Goal: Task Accomplishment & Management: Manage account settings

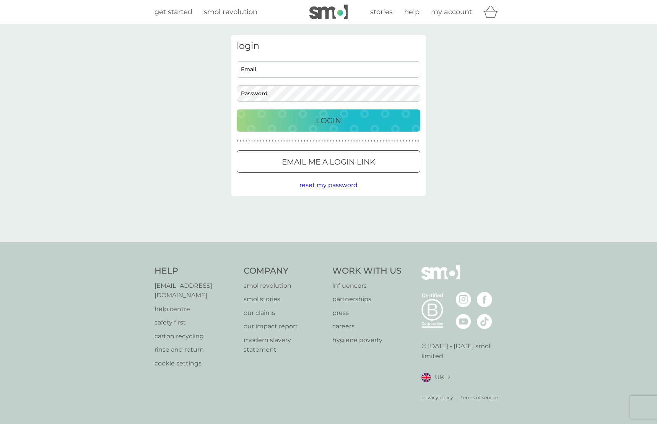
type input "vallancefamily69@gmail.com"
click at [327, 122] on p "Login" at bounding box center [328, 120] width 25 height 12
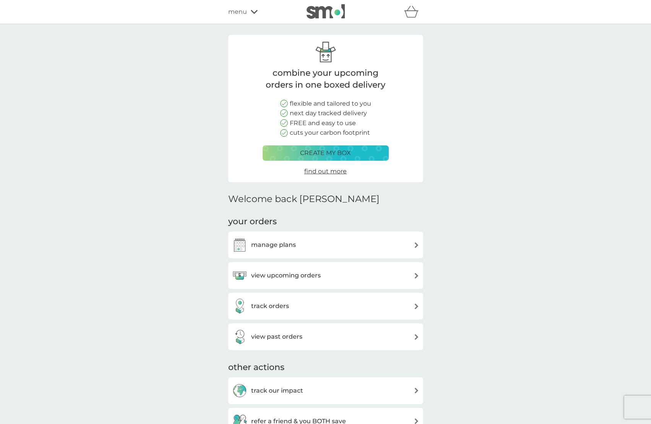
click at [290, 246] on h3 "manage plans" at bounding box center [273, 245] width 45 height 10
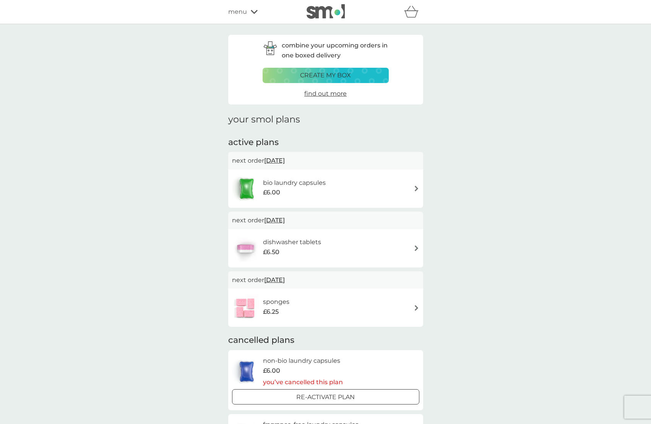
click at [416, 247] on img at bounding box center [417, 248] width 6 height 6
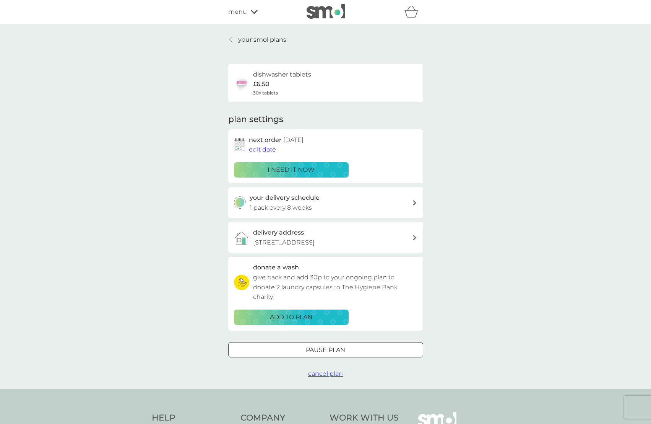
click at [264, 150] on span "edit date" at bounding box center [262, 149] width 27 height 7
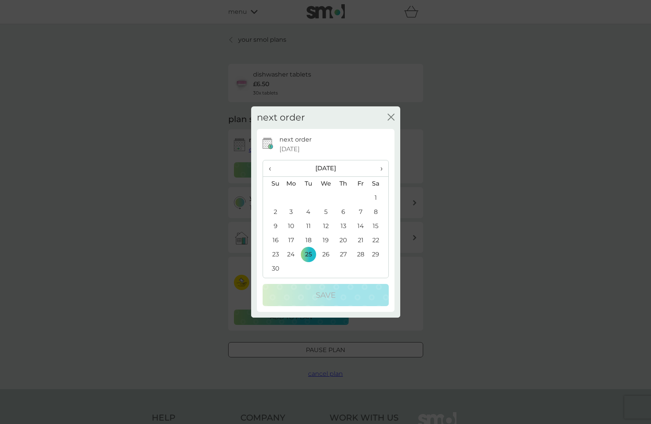
click at [381, 169] on span "›" at bounding box center [379, 168] width 8 height 16
click at [292, 239] on td "22" at bounding box center [292, 240] width 18 height 14
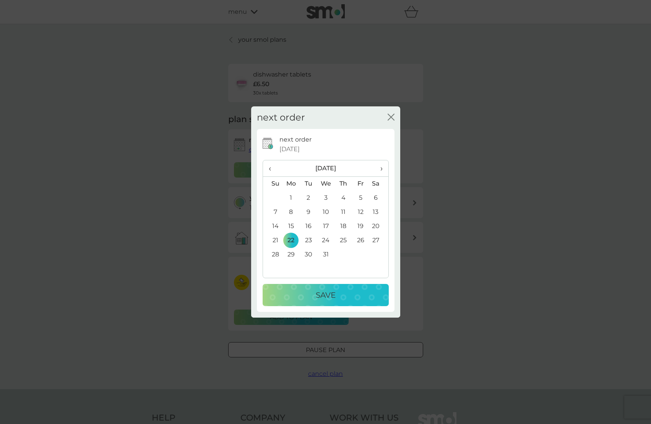
click at [321, 300] on p "Save" at bounding box center [326, 295] width 20 height 12
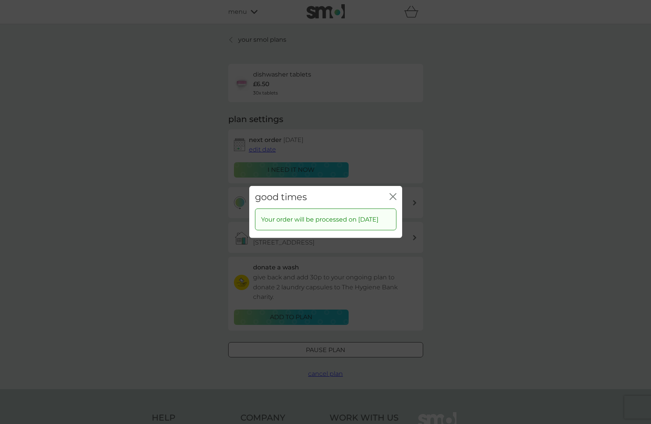
click at [391, 193] on icon "close" at bounding box center [393, 196] width 7 height 7
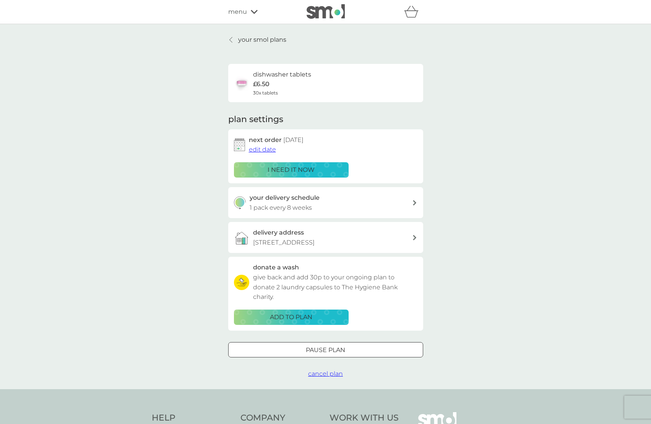
click at [248, 38] on p "your smol plans" at bounding box center [262, 40] width 48 height 10
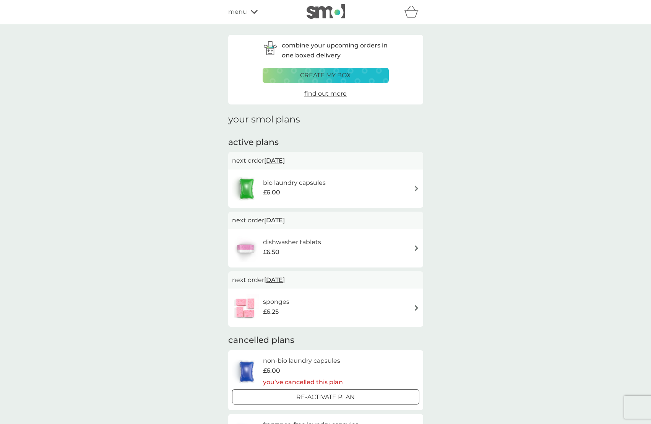
click at [415, 188] on img at bounding box center [417, 189] width 6 height 6
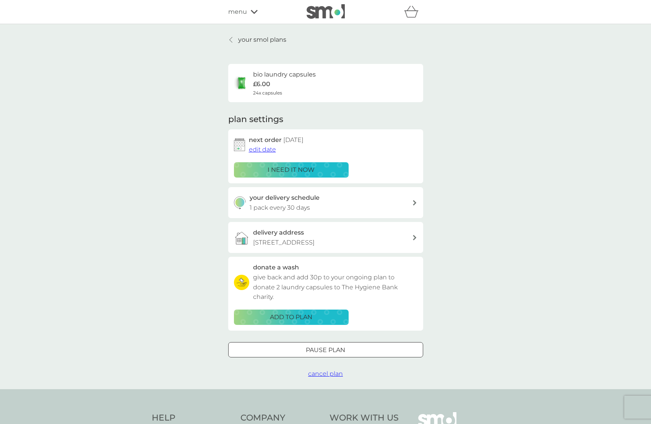
click at [287, 171] on p "i need it now" at bounding box center [291, 170] width 47 height 10
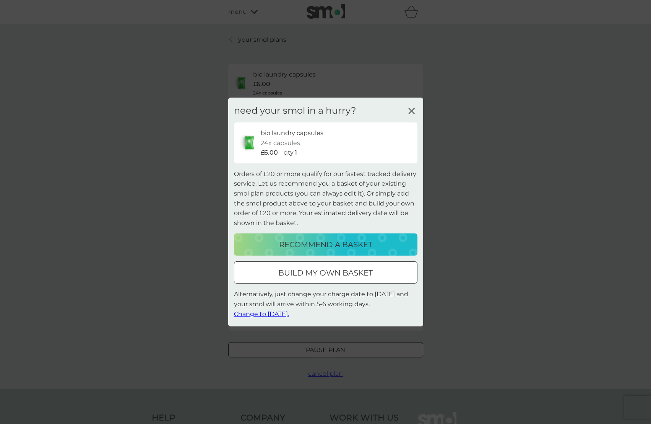
click at [410, 109] on line at bounding box center [412, 111] width 6 height 6
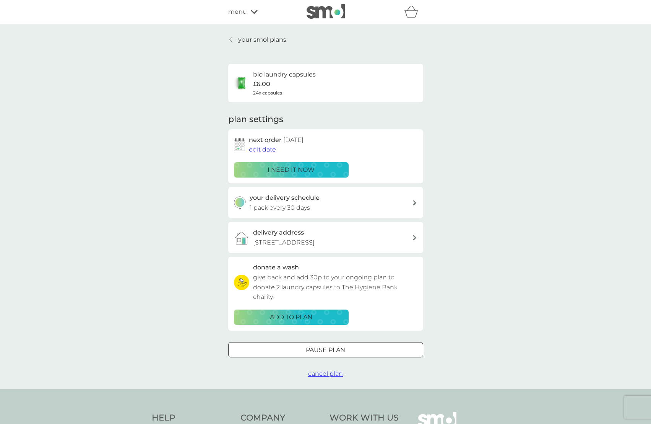
click at [269, 149] on span "edit date" at bounding box center [262, 149] width 27 height 7
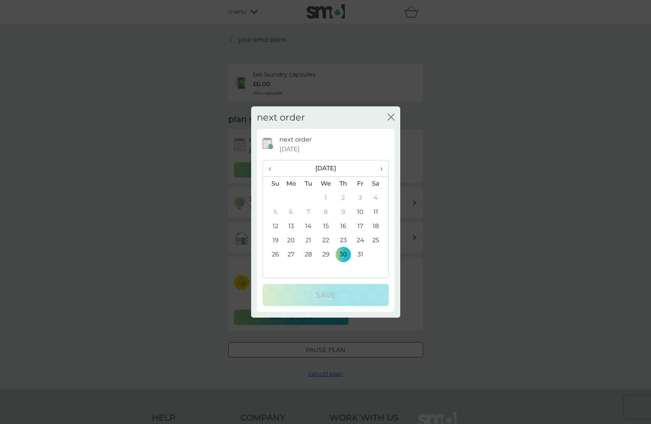
click at [381, 168] on span "›" at bounding box center [379, 168] width 8 height 16
click at [292, 241] on td "22" at bounding box center [292, 240] width 18 height 14
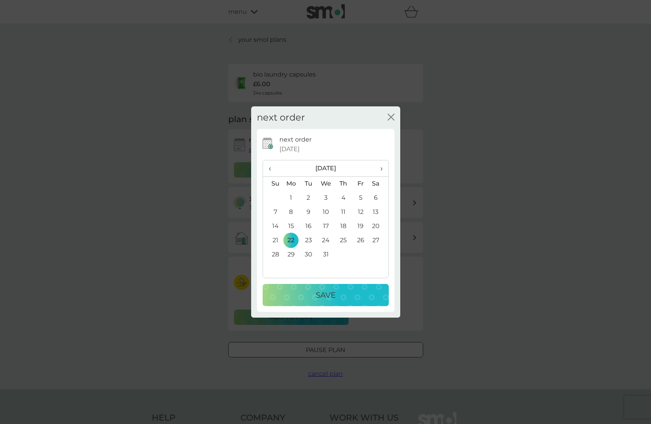
click at [328, 296] on p "Save" at bounding box center [326, 295] width 20 height 12
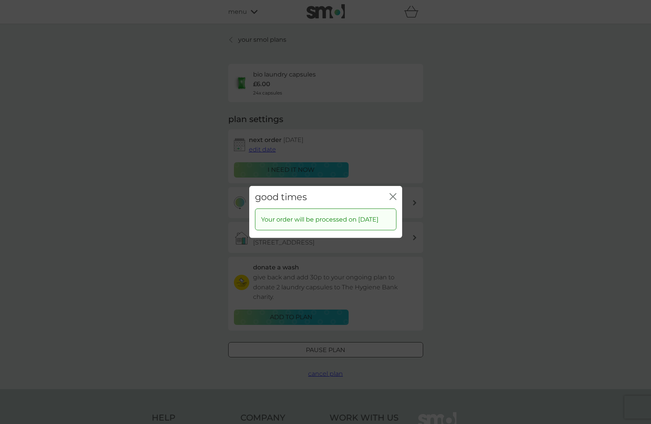
drag, startPoint x: 394, startPoint y: 192, endPoint x: 382, endPoint y: 192, distance: 11.9
click at [393, 194] on icon "close" at bounding box center [394, 197] width 3 height 6
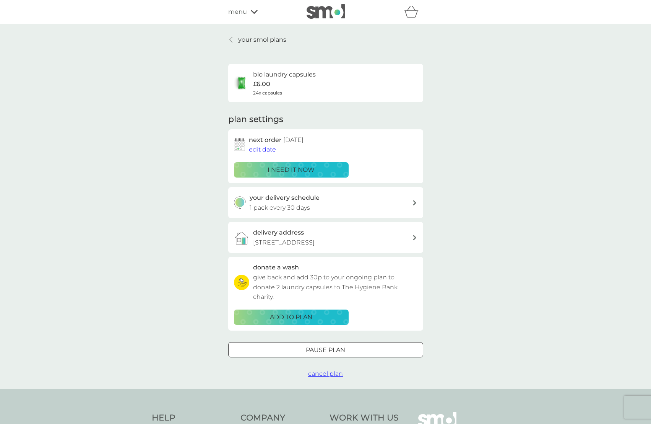
click at [251, 39] on p "your smol plans" at bounding box center [262, 40] width 48 height 10
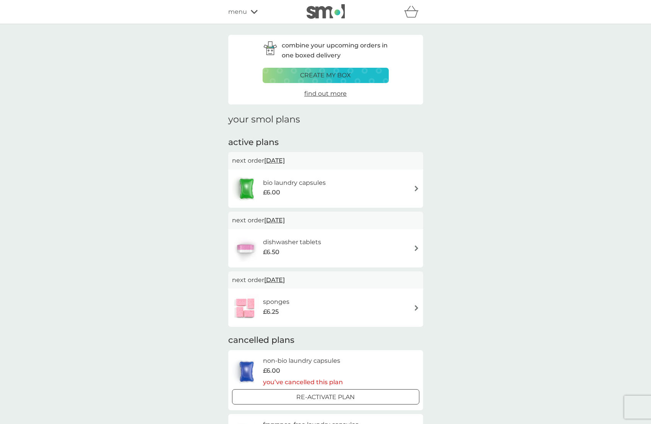
click at [327, 76] on p "create my box" at bounding box center [325, 75] width 51 height 10
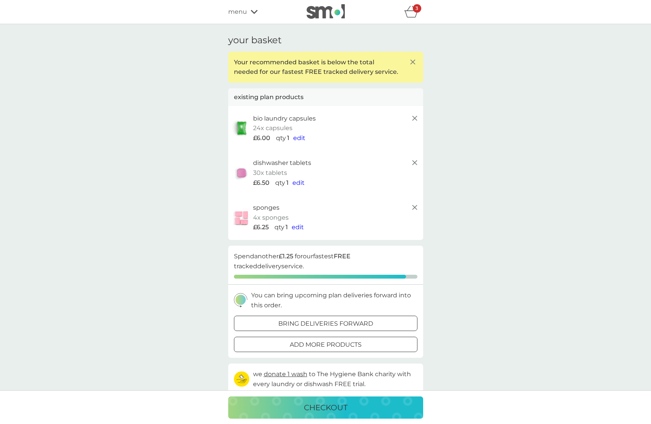
click at [300, 137] on span "edit" at bounding box center [299, 137] width 12 height 7
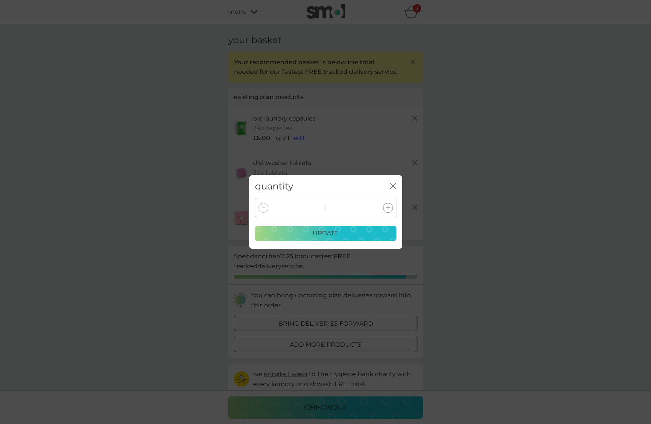
click at [388, 205] on icon at bounding box center [388, 207] width 5 height 5
click at [326, 233] on p "update" at bounding box center [326, 233] width 26 height 10
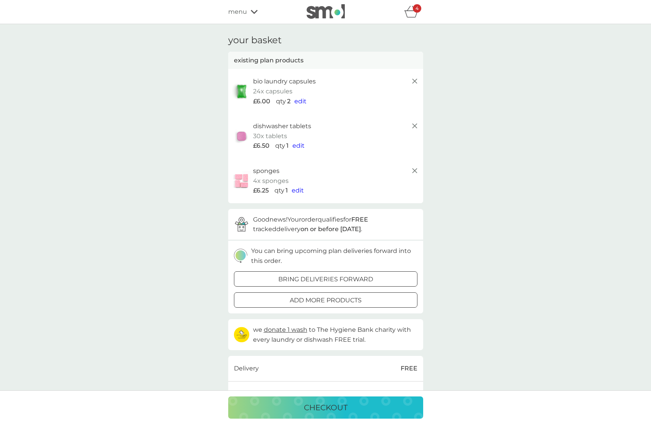
click at [298, 190] on span "edit" at bounding box center [298, 190] width 12 height 7
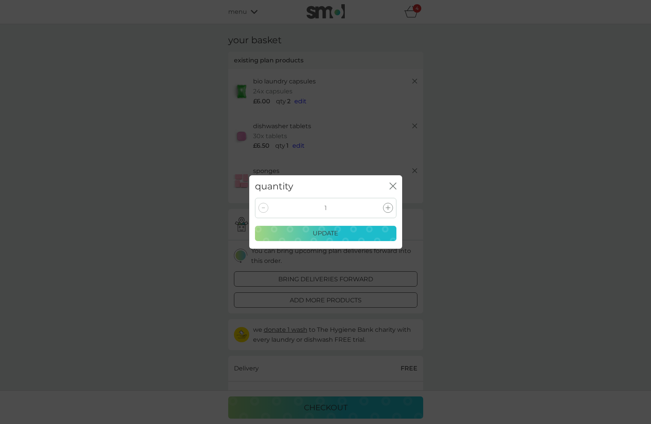
click at [264, 207] on div at bounding box center [264, 208] width 10 height 10
click at [394, 186] on icon "close" at bounding box center [393, 185] width 7 height 7
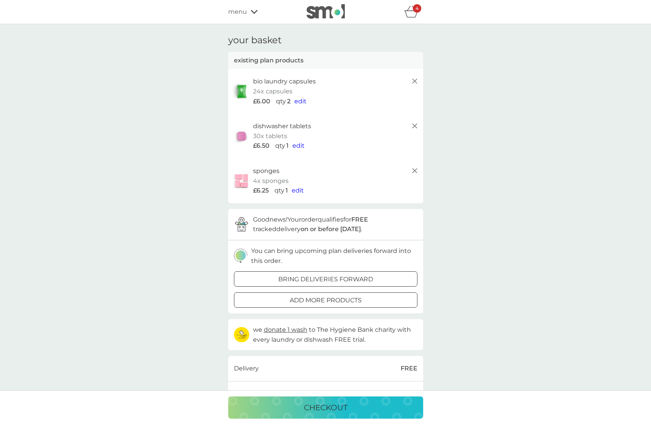
click at [414, 170] on line at bounding box center [414, 170] width 5 height 5
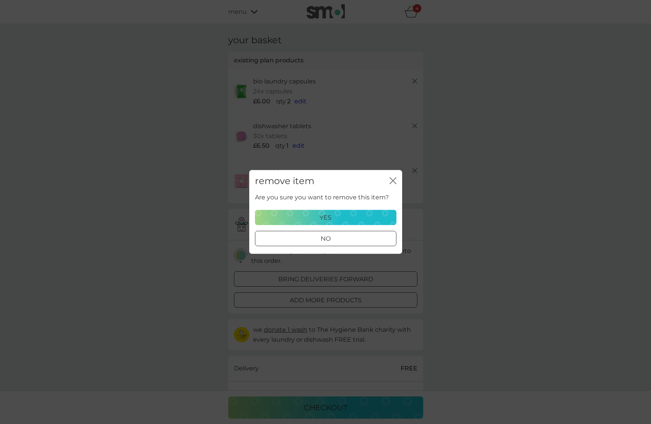
click at [326, 219] on p "yes" at bounding box center [326, 218] width 12 height 10
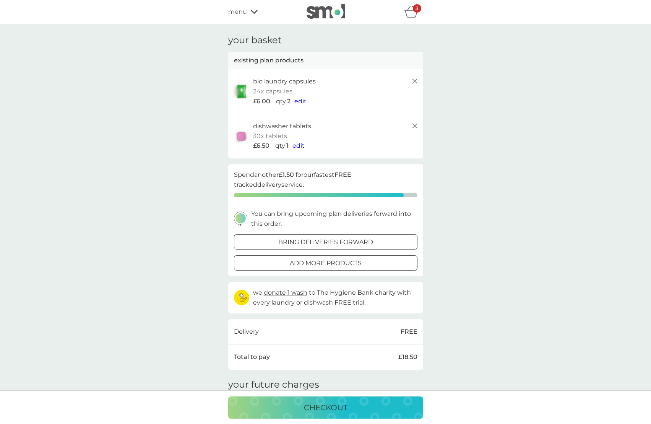
click at [315, 264] on div at bounding box center [316, 262] width 5 height 5
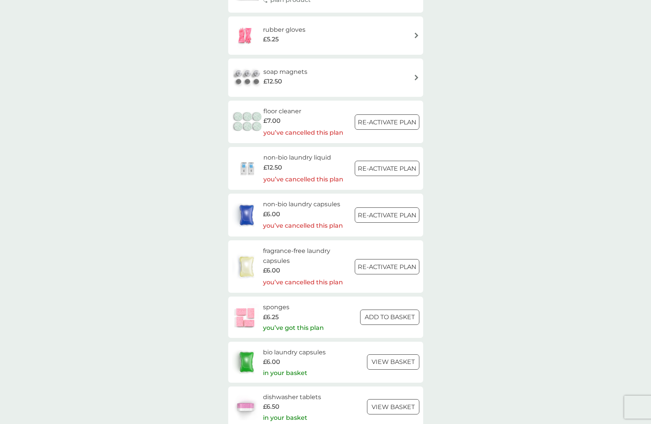
scroll to position [972, 0]
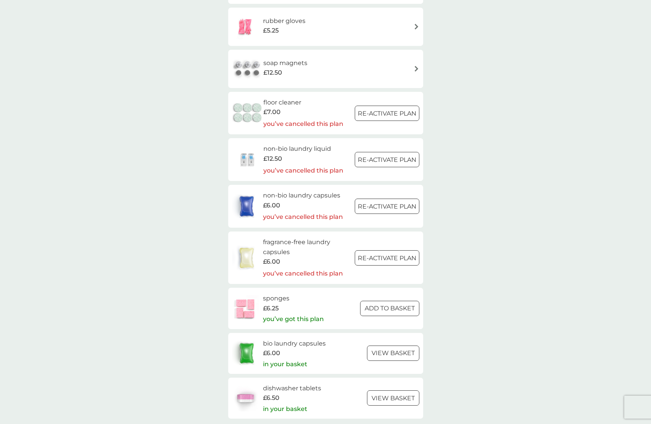
click at [388, 307] on div at bounding box center [390, 309] width 28 height 8
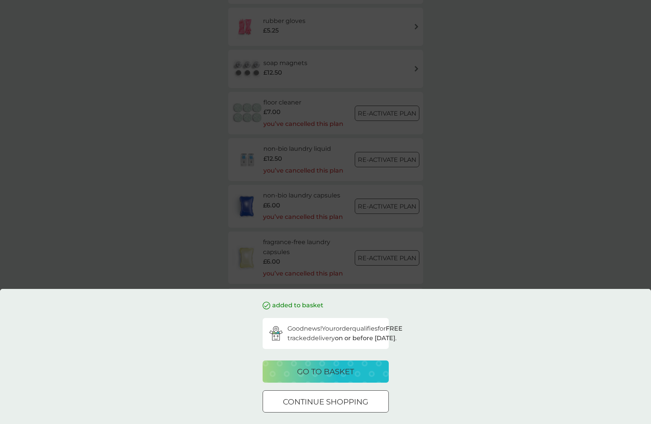
click at [319, 372] on p "go to basket" at bounding box center [325, 371] width 57 height 12
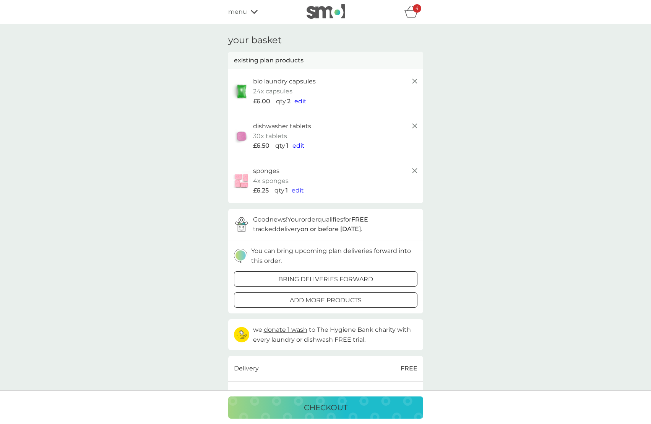
click at [410, 10] on icon "basket" at bounding box center [411, 12] width 15 height 12
click at [414, 169] on icon at bounding box center [414, 170] width 9 height 9
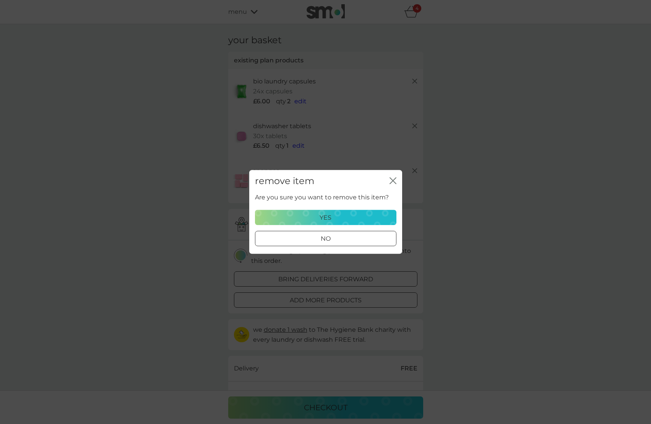
click at [324, 216] on p "yes" at bounding box center [326, 218] width 12 height 10
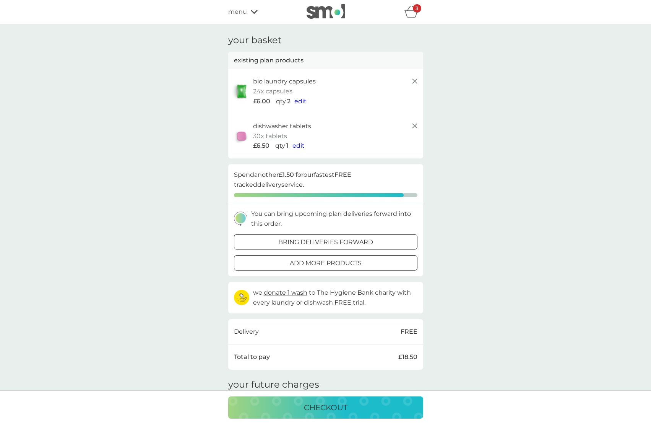
click at [413, 125] on icon at bounding box center [414, 125] width 9 height 9
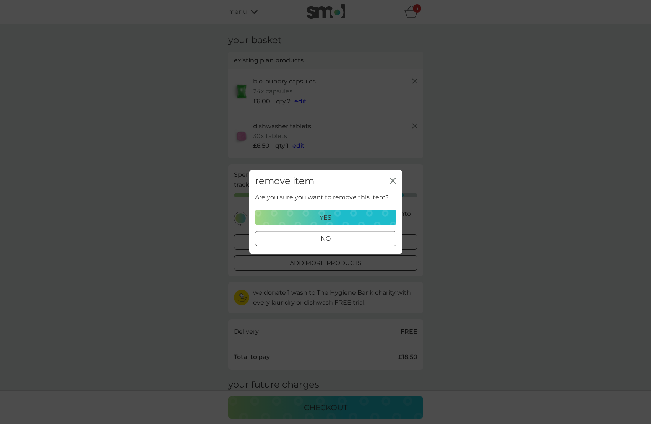
click at [333, 218] on div "yes" at bounding box center [326, 218] width 132 height 10
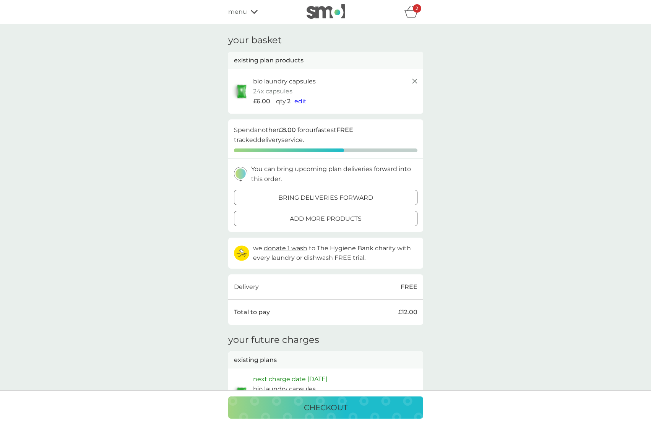
click at [415, 81] on line at bounding box center [414, 81] width 5 height 5
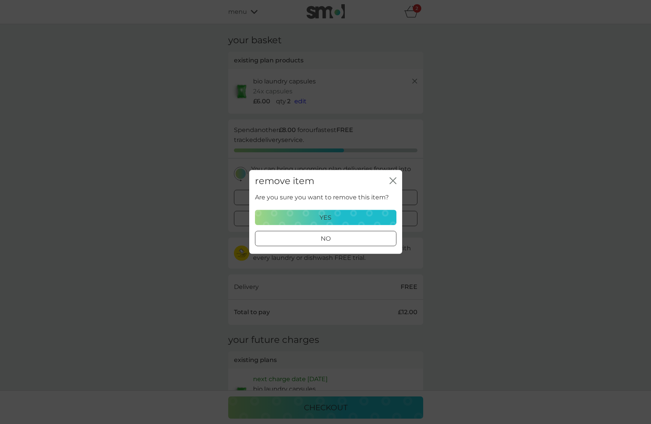
click at [331, 217] on p "yes" at bounding box center [326, 218] width 12 height 10
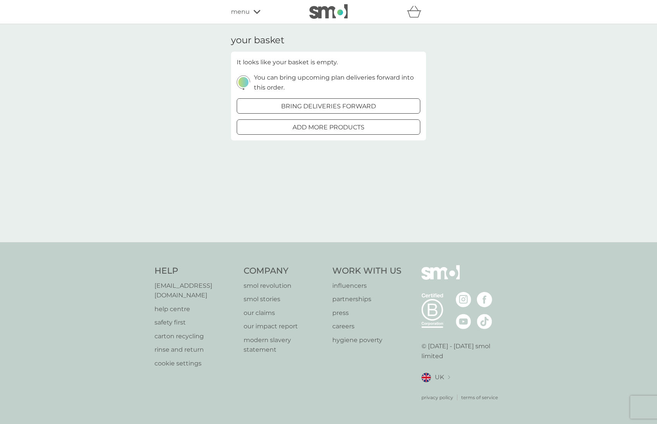
click at [256, 12] on icon at bounding box center [257, 12] width 7 height 4
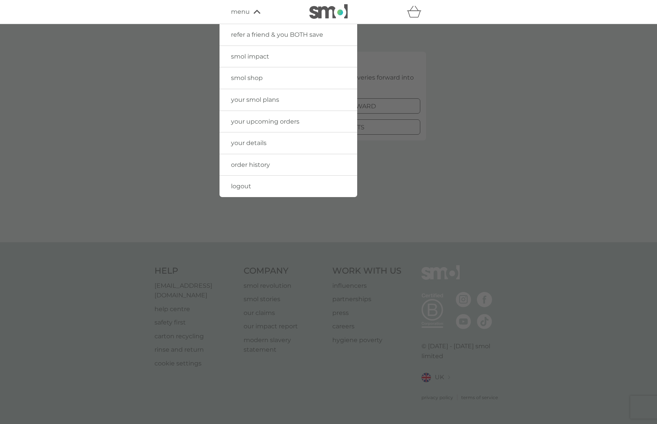
click at [258, 121] on span "your upcoming orders" at bounding box center [265, 121] width 68 height 7
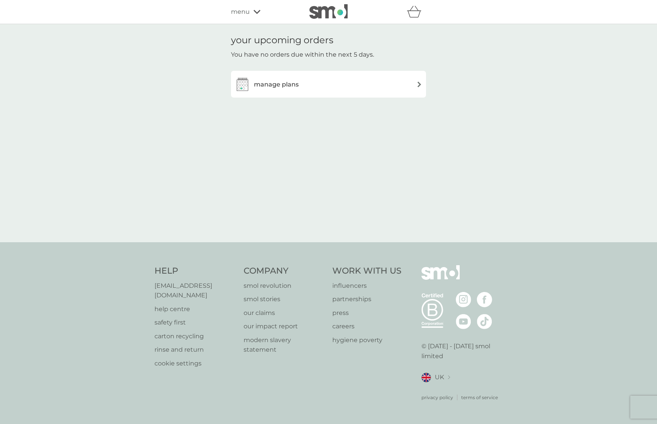
click at [268, 85] on h3 "manage plans" at bounding box center [276, 85] width 45 height 10
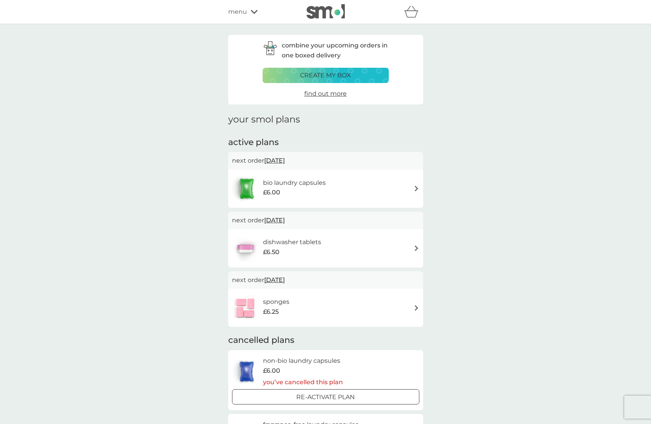
click at [278, 278] on span "1 Jan 2026" at bounding box center [274, 279] width 21 height 15
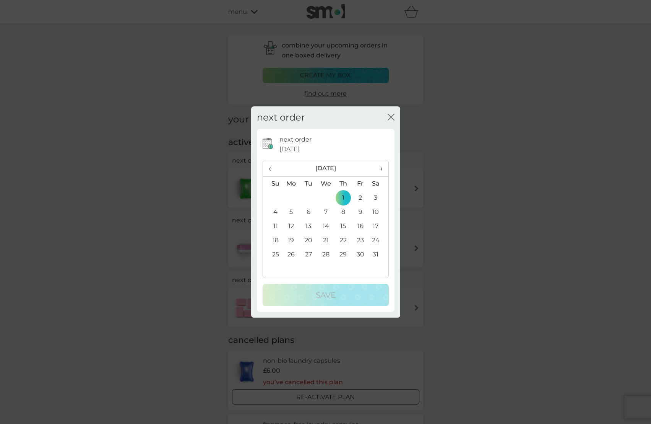
click at [269, 168] on span "‹" at bounding box center [273, 168] width 8 height 16
click at [290, 239] on td "22" at bounding box center [292, 240] width 18 height 14
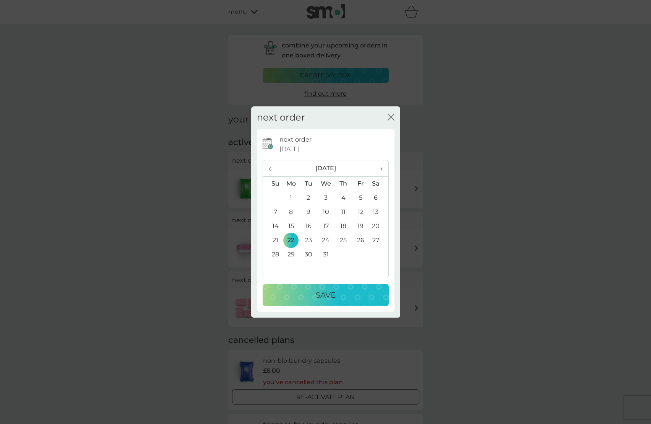
click at [329, 297] on p "Save" at bounding box center [326, 295] width 20 height 12
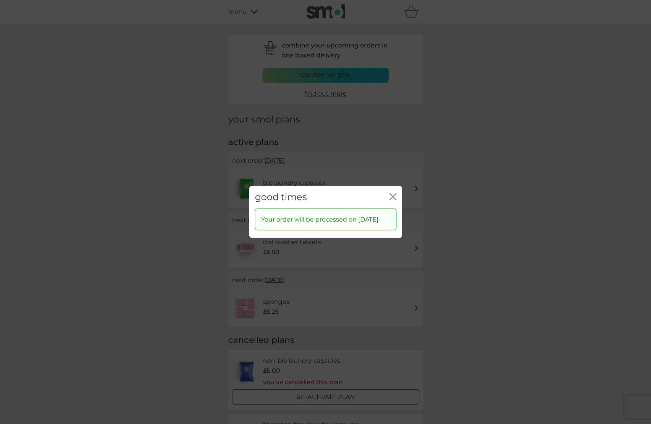
click at [392, 193] on icon "close" at bounding box center [393, 196] width 7 height 7
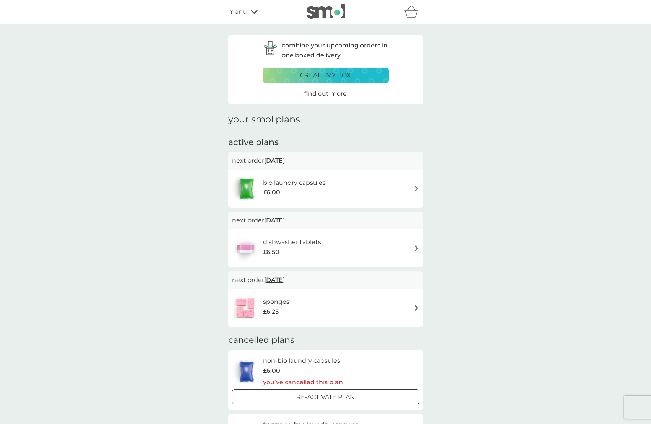
click at [322, 75] on p "create my box" at bounding box center [325, 75] width 51 height 10
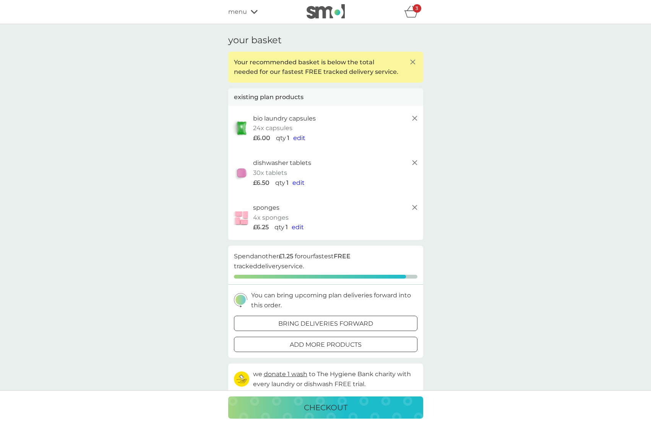
click at [413, 117] on icon at bounding box center [414, 118] width 9 height 9
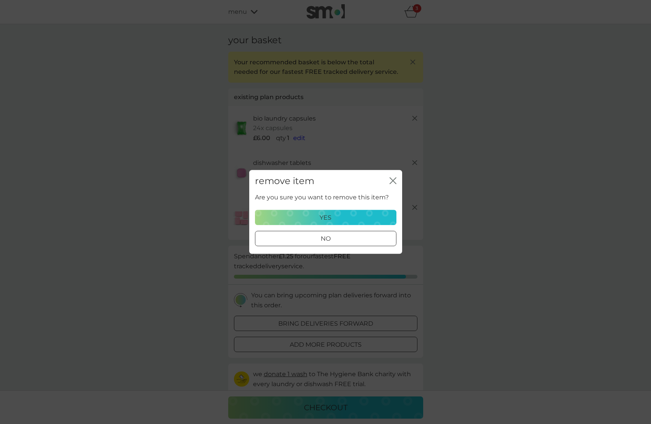
click at [327, 218] on p "yes" at bounding box center [326, 218] width 12 height 10
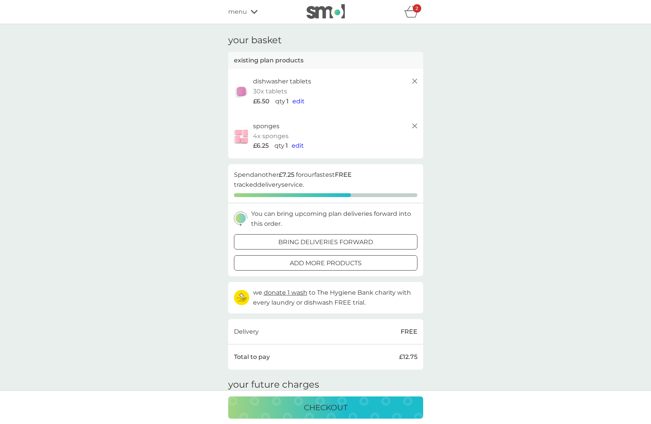
click at [414, 80] on icon at bounding box center [414, 81] width 9 height 9
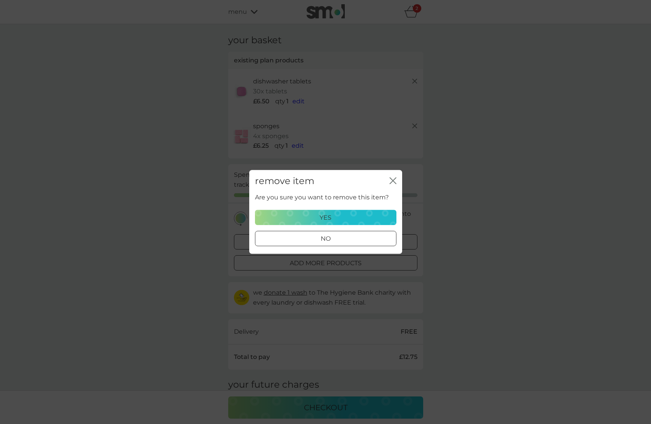
click at [321, 217] on p "yes" at bounding box center [326, 218] width 12 height 10
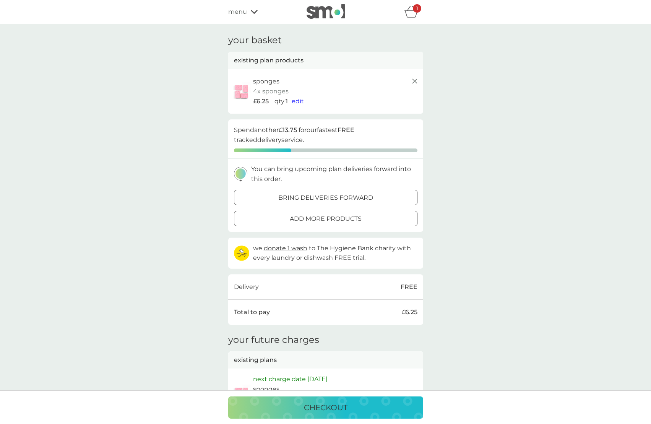
click at [414, 80] on icon at bounding box center [414, 81] width 9 height 9
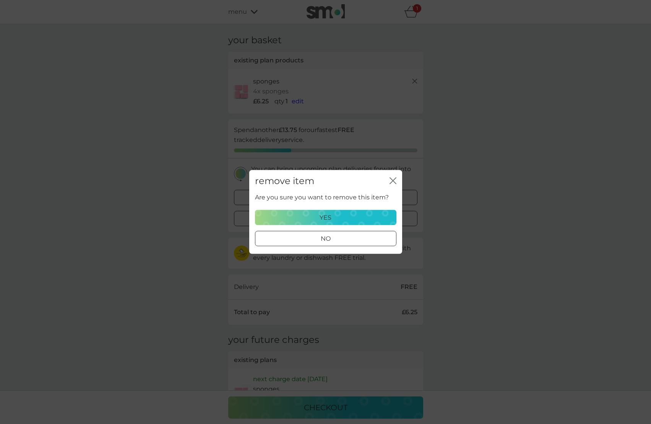
click at [330, 218] on p "yes" at bounding box center [326, 218] width 12 height 10
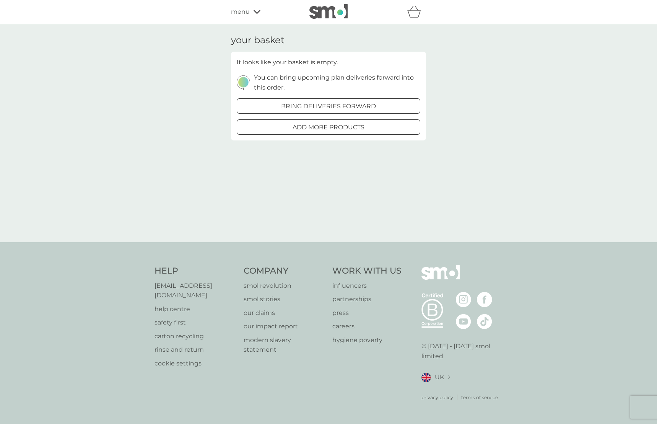
click at [243, 13] on span "menu" at bounding box center [240, 12] width 19 height 10
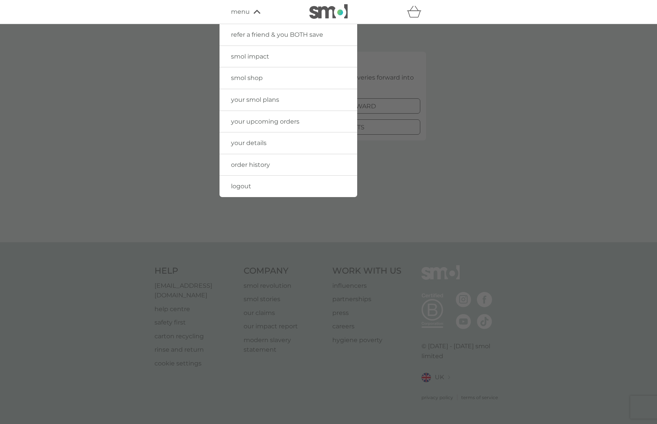
click at [252, 99] on span "your smol plans" at bounding box center [255, 99] width 48 height 7
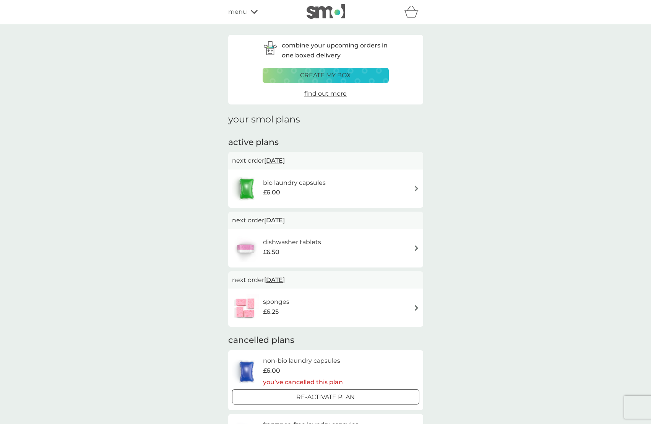
click at [240, 9] on span "menu" at bounding box center [237, 12] width 19 height 10
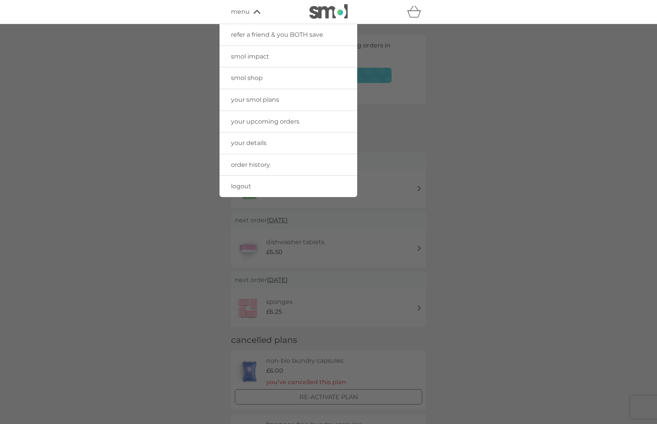
click at [238, 186] on span "logout" at bounding box center [241, 185] width 20 height 7
